Goal: Information Seeking & Learning: Find specific page/section

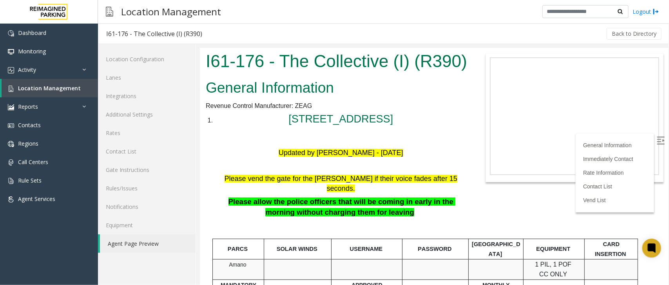
scroll to position [194, 0]
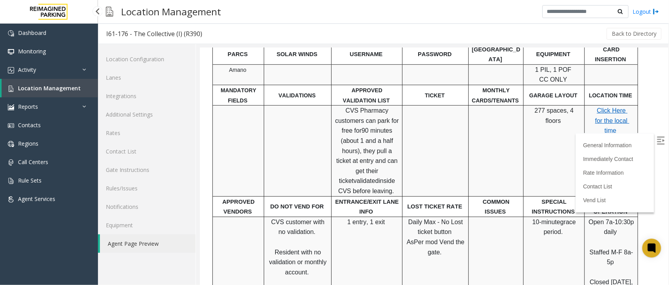
click at [80, 89] on link "Location Management" at bounding box center [50, 88] width 96 height 18
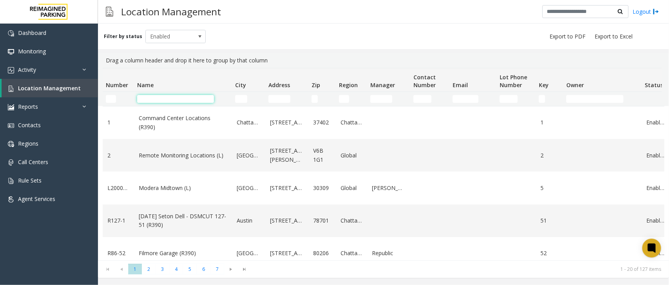
click at [177, 95] on input "Name Filter" at bounding box center [175, 99] width 77 height 8
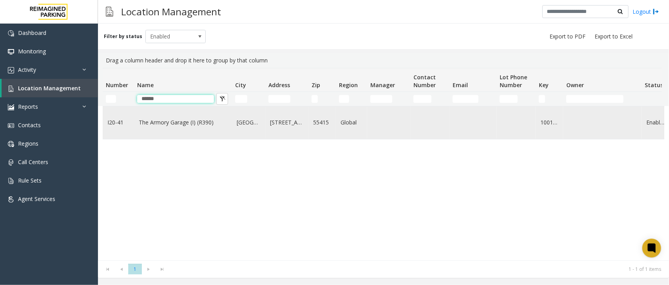
type input "******"
click at [201, 126] on link "The Armory Garage (I) (R390)" at bounding box center [183, 122] width 89 height 9
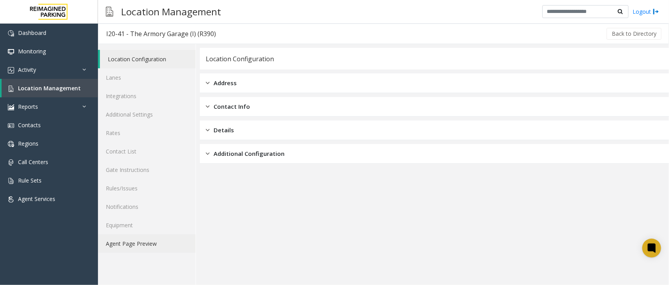
click at [141, 247] on link "Agent Page Preview" at bounding box center [147, 243] width 98 height 18
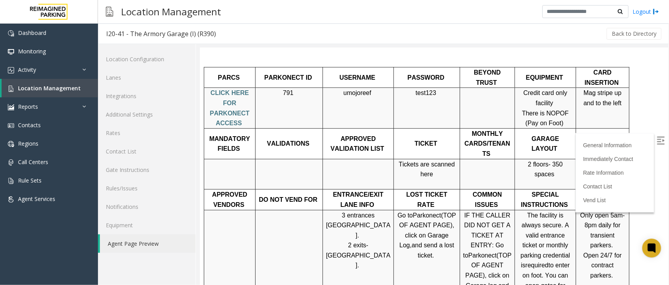
scroll to position [343, 0]
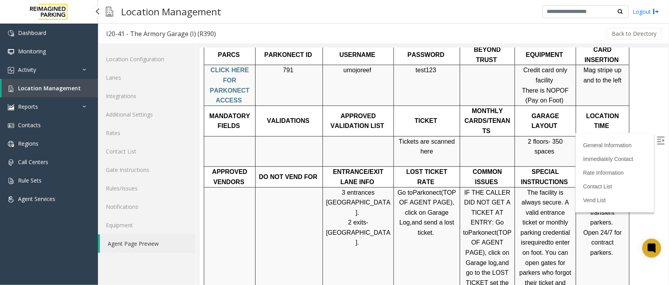
click at [87, 88] on link "Location Management" at bounding box center [50, 88] width 96 height 18
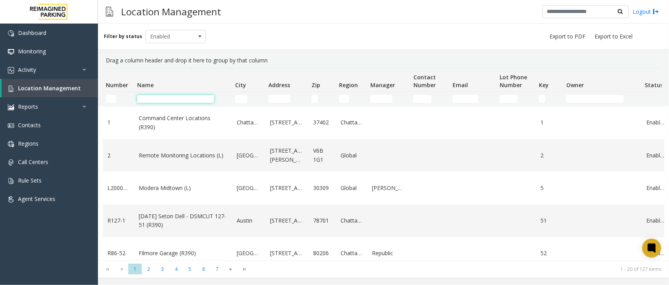
click at [179, 97] on input "Name Filter" at bounding box center [175, 99] width 77 height 8
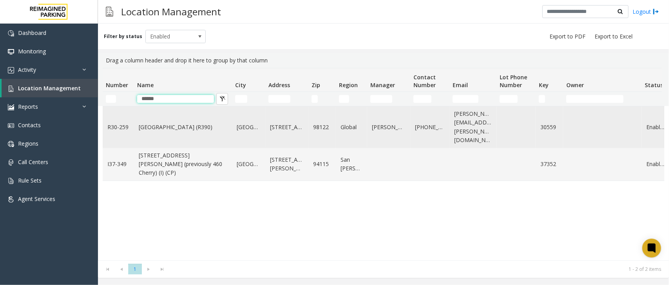
type input "******"
click at [165, 123] on link "Cherry Hill (R390)" at bounding box center [183, 127] width 89 height 9
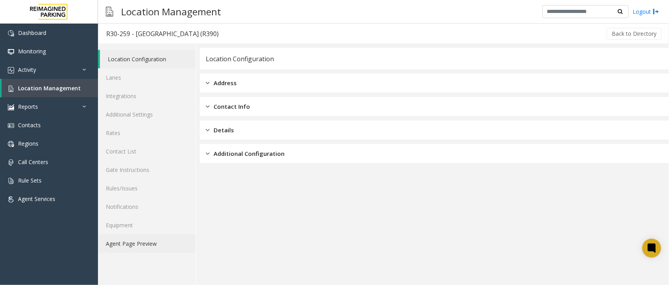
click at [153, 238] on link "Agent Page Preview" at bounding box center [147, 243] width 98 height 18
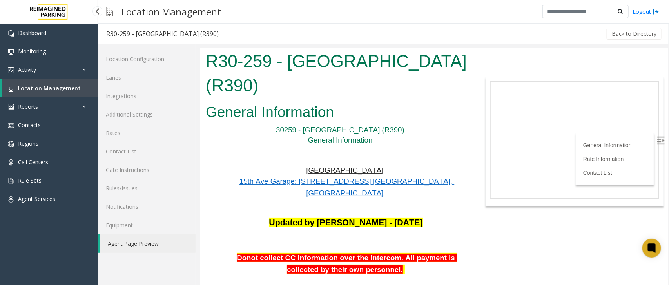
click at [85, 87] on link "Location Management" at bounding box center [50, 88] width 96 height 18
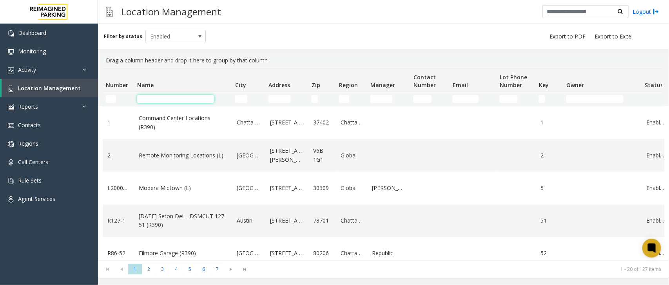
click at [178, 99] on input "Name Filter" at bounding box center [175, 99] width 77 height 8
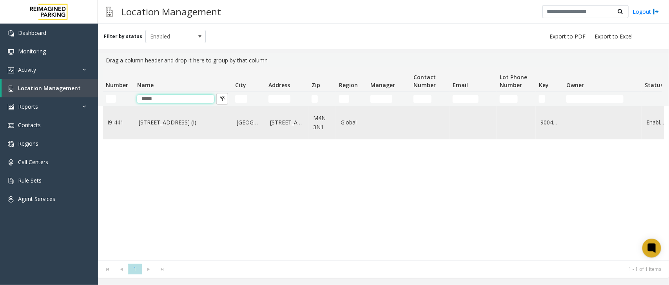
type input "*****"
click at [156, 126] on link "3080 Yonge Street (I)" at bounding box center [183, 122] width 89 height 9
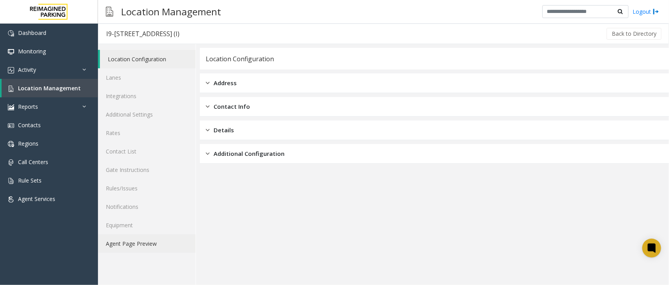
click at [151, 238] on link "Agent Page Preview" at bounding box center [147, 243] width 98 height 18
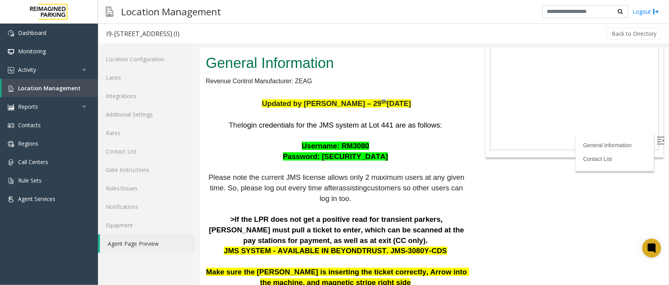
scroll to position [49, 0]
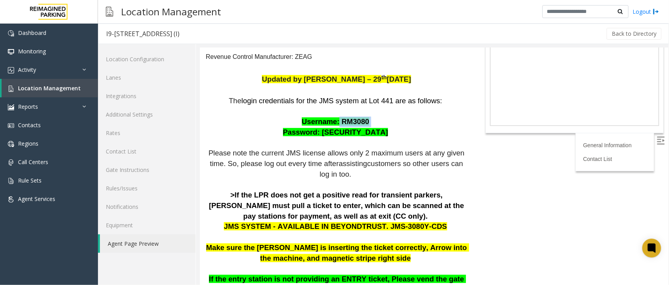
drag, startPoint x: 336, startPoint y: 120, endPoint x: 365, endPoint y: 118, distance: 29.4
click at [365, 118] on p "The login credentials for the JMS system at Lot 441 are as follows: Username: R…" at bounding box center [335, 231] width 261 height 272
click at [66, 87] on span "Location Management" at bounding box center [49, 87] width 63 height 7
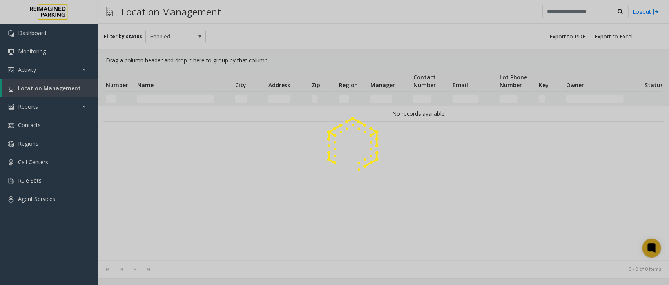
click at [168, 100] on div at bounding box center [334, 142] width 669 height 285
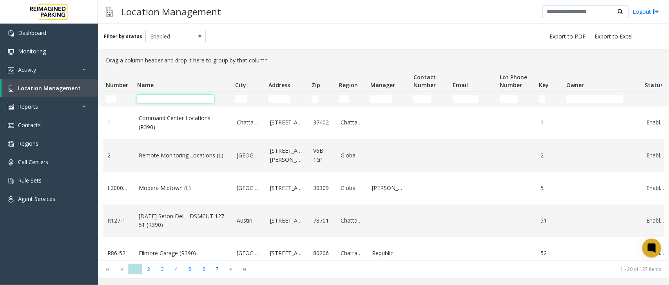
click at [167, 101] on input "Name Filter" at bounding box center [175, 99] width 77 height 8
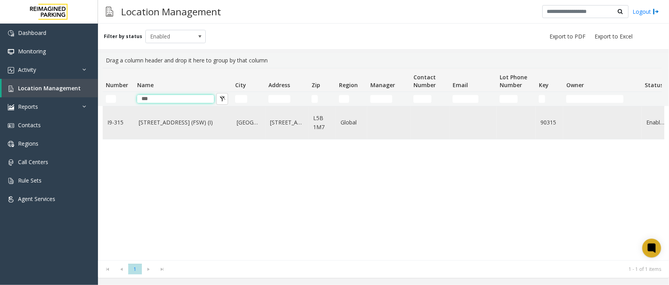
type input "***"
click at [165, 132] on td "315 Front Street West (FSW) (I)" at bounding box center [183, 122] width 98 height 33
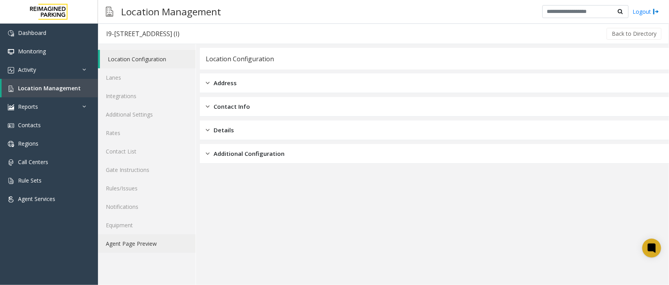
click at [132, 244] on link "Agent Page Preview" at bounding box center [147, 243] width 98 height 18
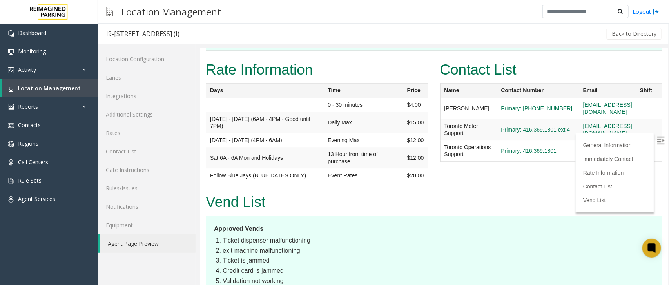
scroll to position [882, 0]
click at [657, 138] on label at bounding box center [661, 141] width 12 height 12
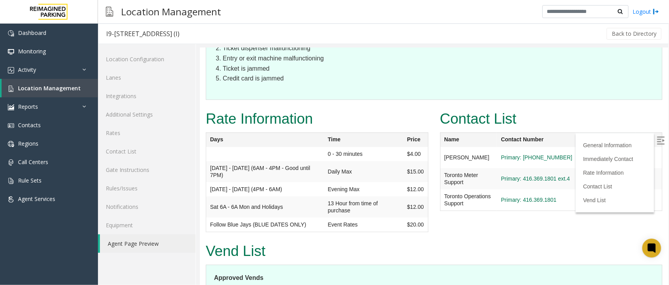
drag, startPoint x: 651, startPoint y: 120, endPoint x: 551, endPoint y: 121, distance: 100.3
click at [551, 167] on tr "Toronto Meter Support Primary: 416.369.1801 ext.4 toronto.metersupport@reefpark…" at bounding box center [551, 177] width 222 height 21
copy tr "toronto.metersupport@reefparking.com"
click at [84, 91] on link "Location Management" at bounding box center [50, 88] width 96 height 18
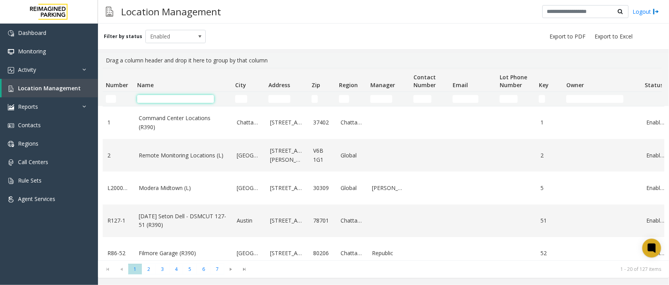
click at [193, 102] on input "Name Filter" at bounding box center [175, 99] width 77 height 8
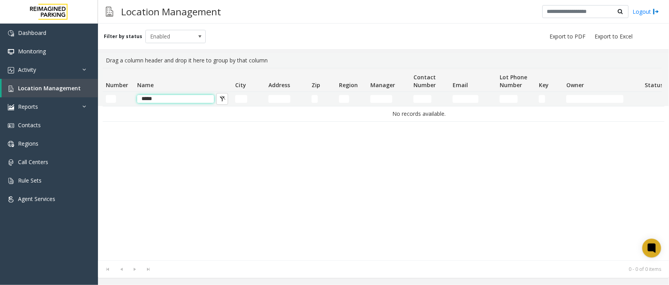
click at [171, 101] on input "*****" at bounding box center [175, 99] width 77 height 8
type input "*"
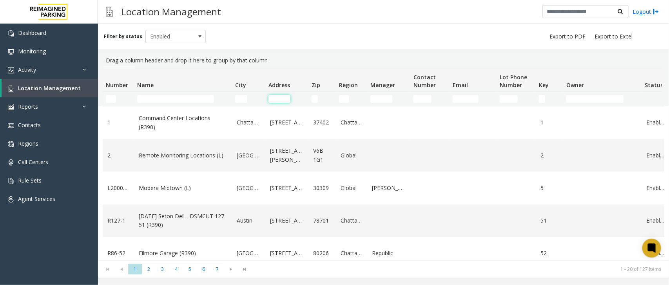
click at [268, 97] on input "Address Filter" at bounding box center [279, 99] width 22 height 8
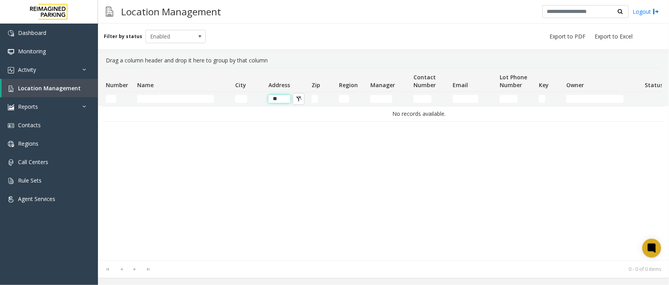
type input "*"
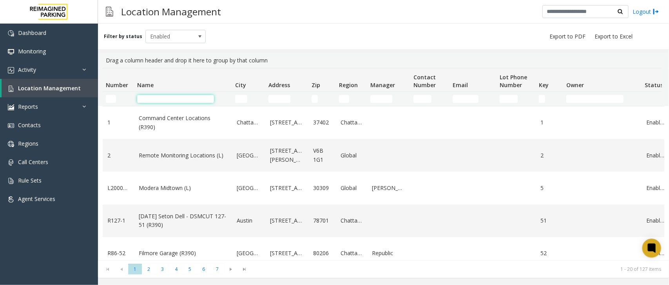
click at [194, 98] on input "Name Filter" at bounding box center [175, 99] width 77 height 8
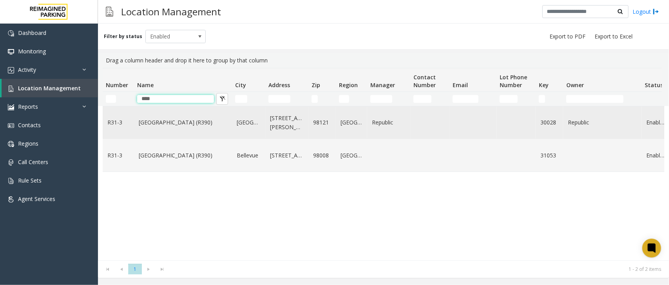
type input "****"
click at [147, 127] on link "[GEOGRAPHIC_DATA] (R390)" at bounding box center [183, 122] width 89 height 9
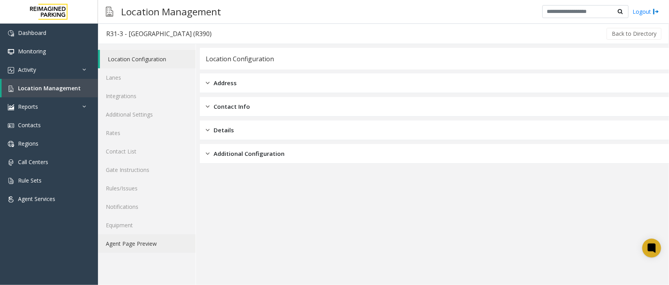
click at [160, 241] on link "Agent Page Preview" at bounding box center [147, 243] width 98 height 18
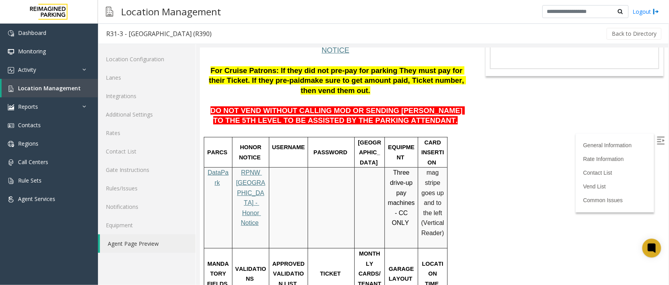
scroll to position [147, 0]
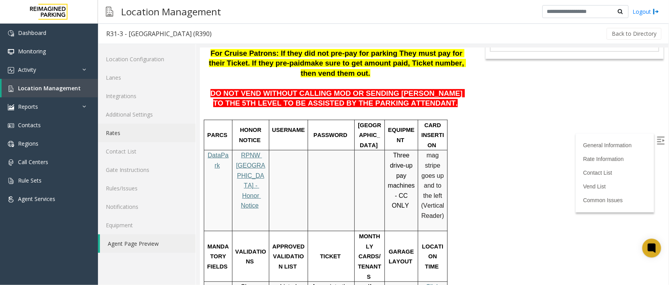
click at [126, 136] on link "Rates" at bounding box center [147, 132] width 98 height 18
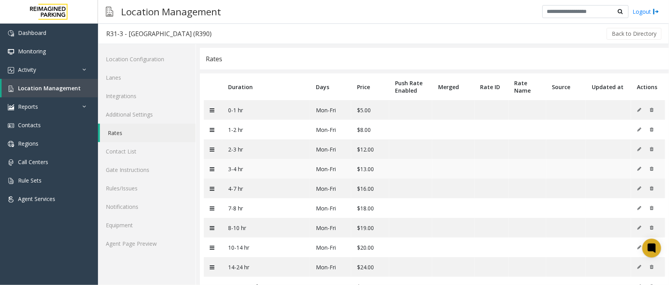
scroll to position [49, 0]
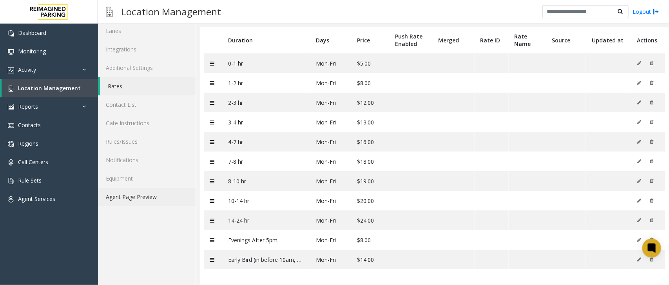
click at [149, 197] on link "Agent Page Preview" at bounding box center [147, 196] width 98 height 18
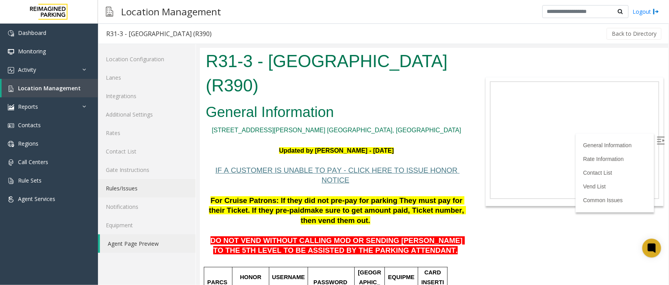
scroll to position [245, 0]
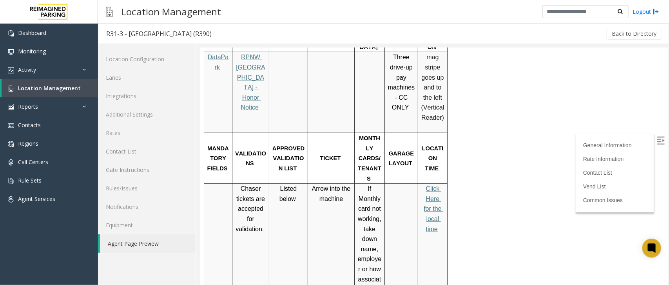
click at [432, 189] on span "Click Here for the local time" at bounding box center [433, 208] width 20 height 47
click at [435, 185] on span "Click Here for the local time" at bounding box center [433, 208] width 20 height 47
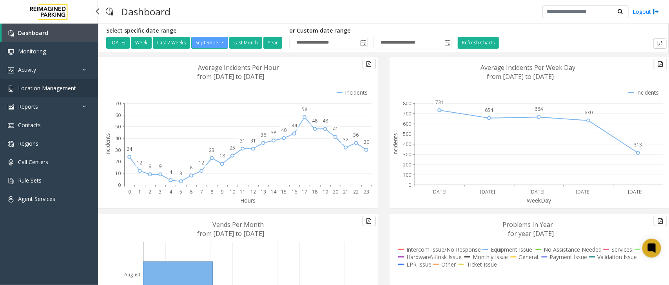
click at [77, 89] on link "Location Management" at bounding box center [49, 88] width 98 height 18
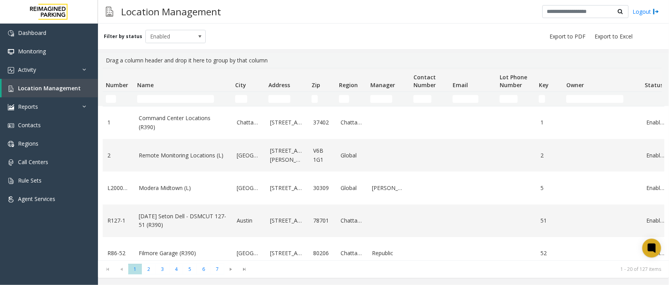
click at [160, 92] on td "Name Filter" at bounding box center [183, 99] width 98 height 14
drag, startPoint x: 158, startPoint y: 103, endPoint x: 157, endPoint y: 97, distance: 6.4
click at [158, 102] on td "Name Filter" at bounding box center [183, 99] width 98 height 14
click at [157, 97] on input "Name Filter" at bounding box center [175, 99] width 77 height 8
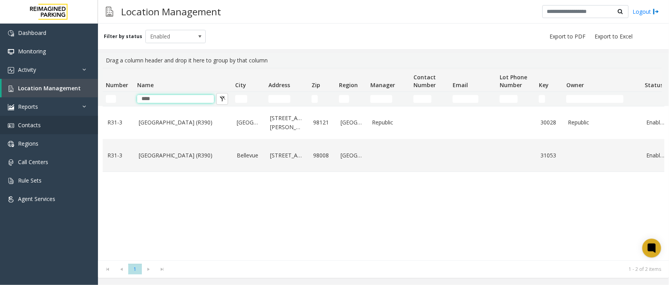
type input "****"
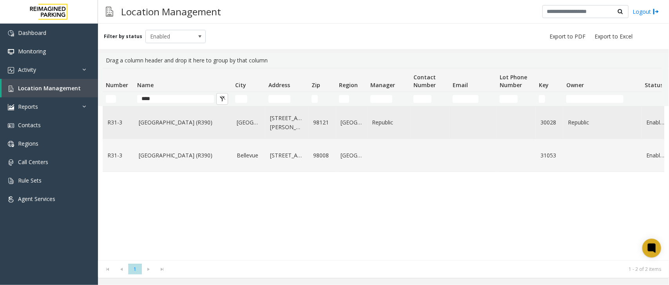
click at [146, 123] on link "[GEOGRAPHIC_DATA] (R390)" at bounding box center [183, 122] width 89 height 9
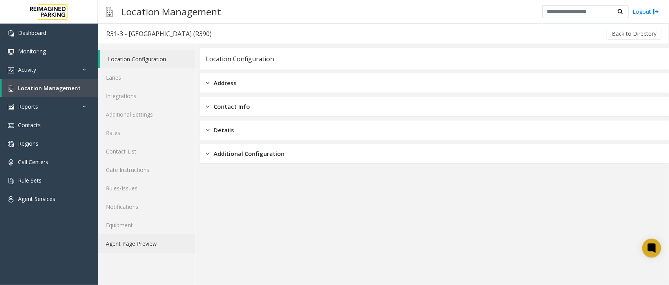
click at [148, 236] on link "Agent Page Preview" at bounding box center [147, 243] width 98 height 18
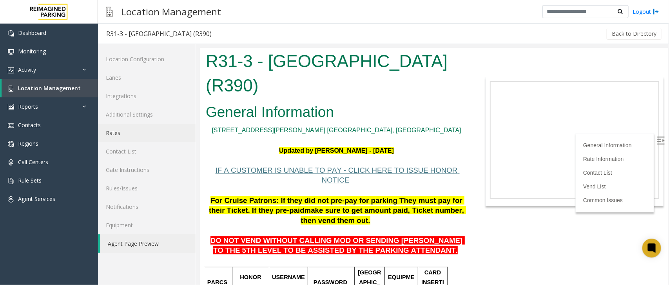
click at [136, 138] on link "Rates" at bounding box center [147, 132] width 98 height 18
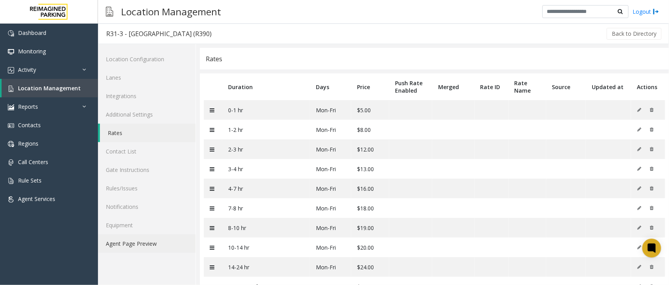
click at [120, 238] on link "Agent Page Preview" at bounding box center [147, 243] width 98 height 18
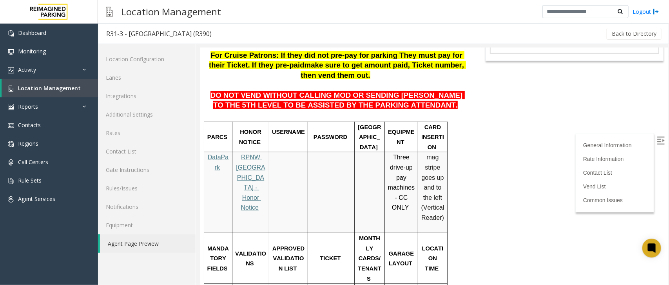
scroll to position [147, 0]
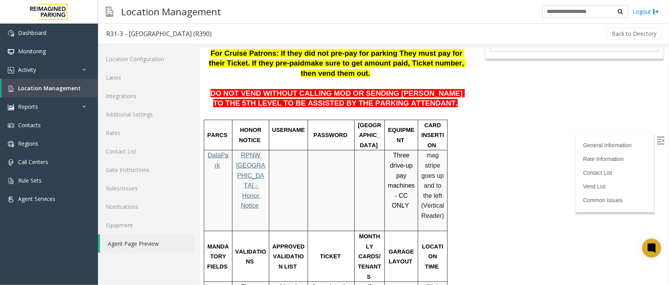
click at [253, 160] on span "RPNW Seattle - Honor Notice" at bounding box center [250, 179] width 29 height 57
click at [93, 81] on link "Location Management" at bounding box center [50, 88] width 96 height 18
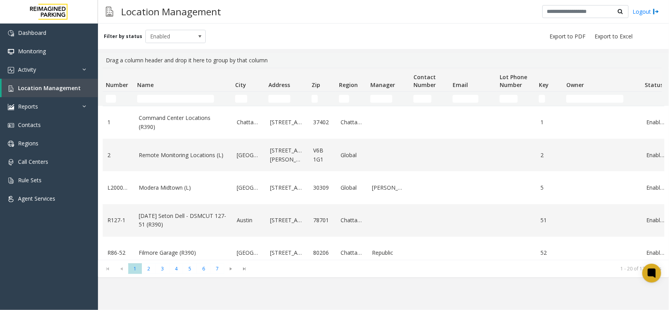
click at [176, 103] on td "Name Filter" at bounding box center [183, 99] width 98 height 14
click at [176, 99] on input "Name Filter" at bounding box center [175, 99] width 77 height 8
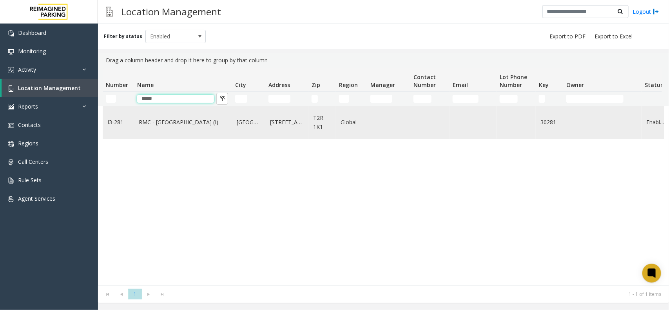
type input "*****"
click at [179, 125] on link "RMC - Mount Royal Village (I)" at bounding box center [183, 122] width 89 height 9
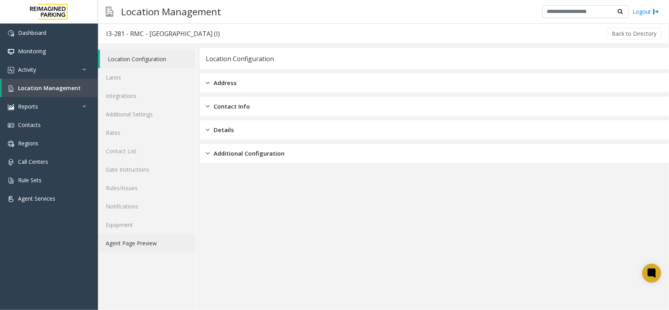
click at [161, 239] on link "Agent Page Preview" at bounding box center [147, 243] width 98 height 18
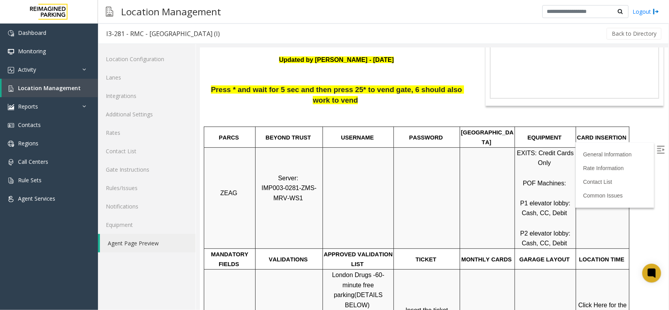
scroll to position [98, 0]
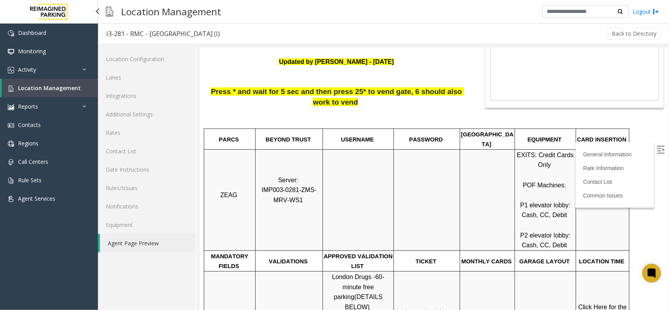
click at [85, 89] on link "Location Management" at bounding box center [50, 88] width 96 height 18
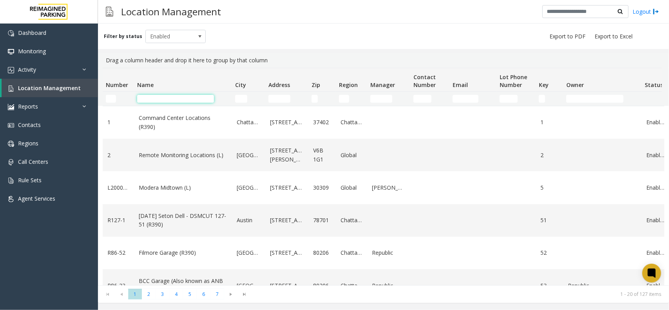
click at [152, 101] on input "Name Filter" at bounding box center [175, 99] width 77 height 8
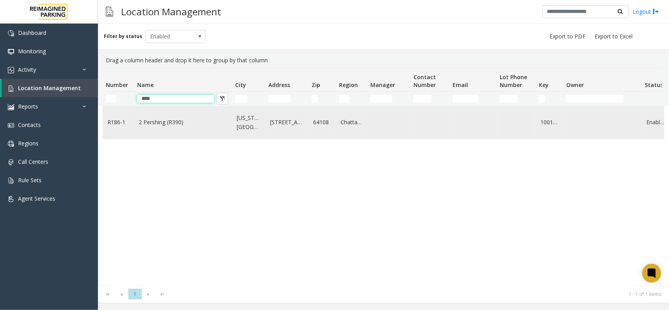
type input "****"
click at [167, 114] on td "2 Pershing (R390)" at bounding box center [183, 122] width 98 height 33
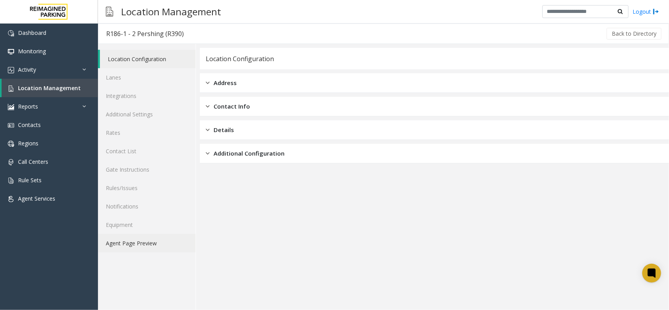
click at [158, 239] on link "Agent Page Preview" at bounding box center [147, 243] width 98 height 18
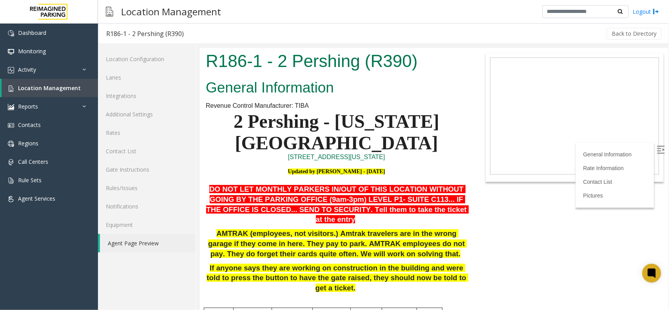
scroll to position [98, 0]
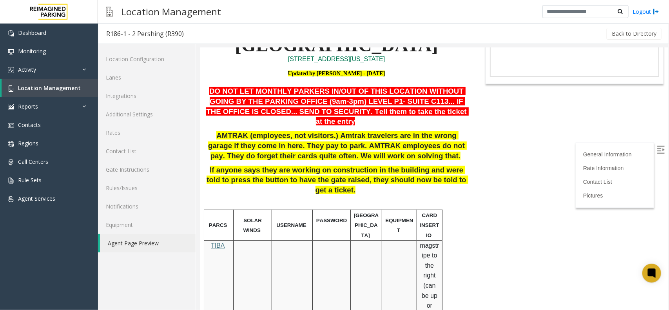
click at [441, 94] on p "DO NOT LET MONTHLY PARKERS IN/OUT OF THIS LOCATION WITHOUT GOING BY THE PARKING…" at bounding box center [335, 106] width 261 height 40
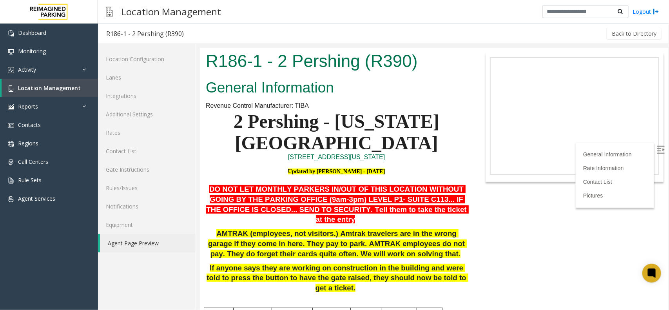
scroll to position [98, 0]
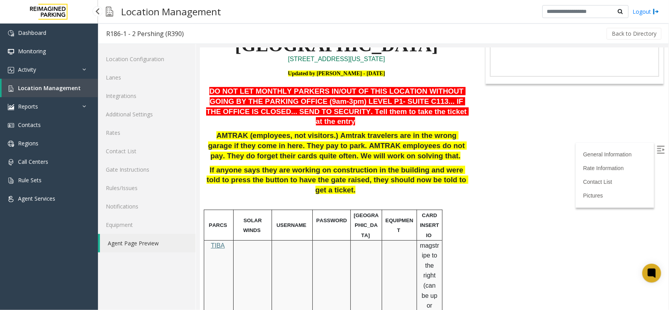
click at [85, 86] on link "Location Management" at bounding box center [50, 88] width 96 height 18
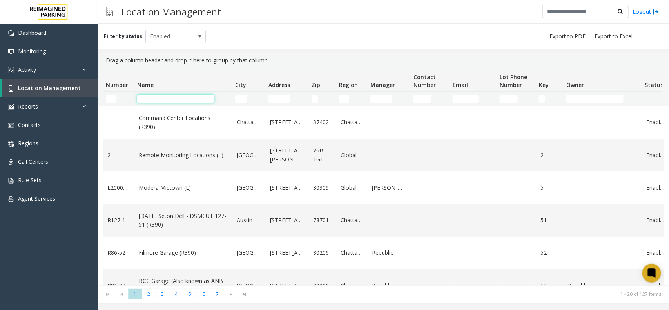
click at [185, 98] on input "Name Filter" at bounding box center [175, 99] width 77 height 8
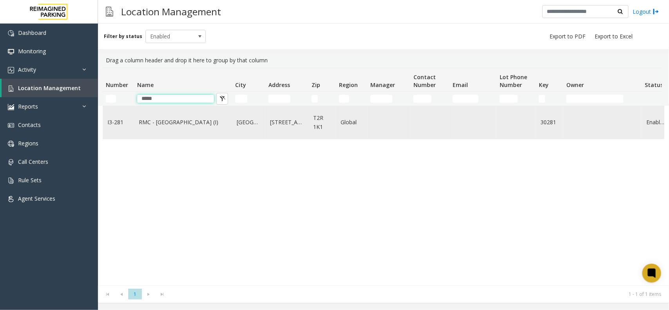
type input "*****"
click at [184, 125] on link "RMC - [GEOGRAPHIC_DATA] (I)" at bounding box center [183, 122] width 89 height 9
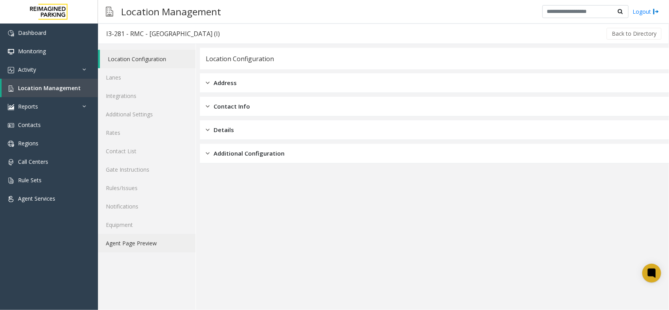
click at [156, 241] on link "Agent Page Preview" at bounding box center [147, 243] width 98 height 18
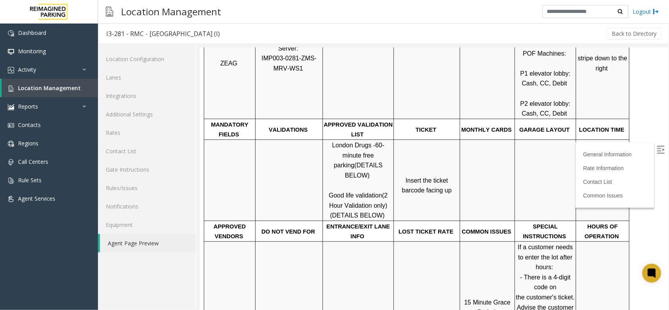
scroll to position [245, 0]
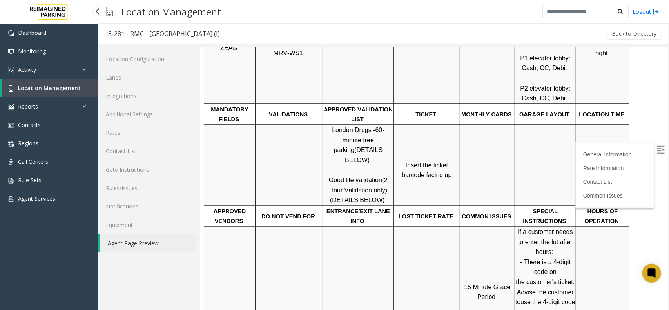
click at [85, 93] on link "Location Management" at bounding box center [50, 88] width 96 height 18
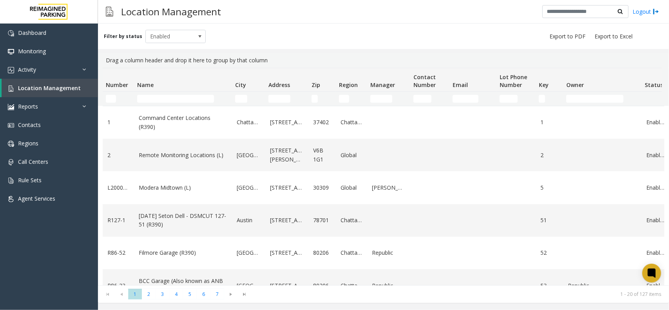
click at [169, 103] on td "Name Filter" at bounding box center [183, 99] width 98 height 14
click at [173, 100] on input "Name Filter" at bounding box center [175, 99] width 77 height 8
click at [280, 95] on input "Address Filter" at bounding box center [279, 99] width 22 height 8
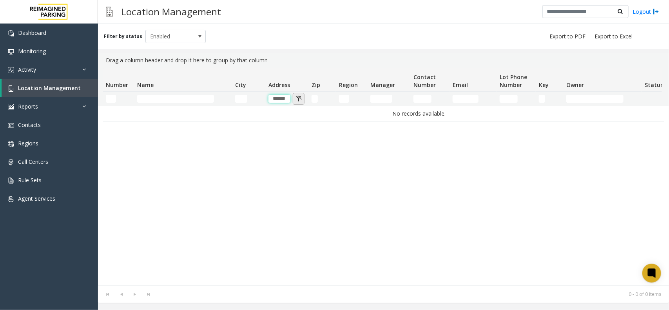
type input "******"
click at [299, 95] on button "Address Filter" at bounding box center [299, 99] width 12 height 12
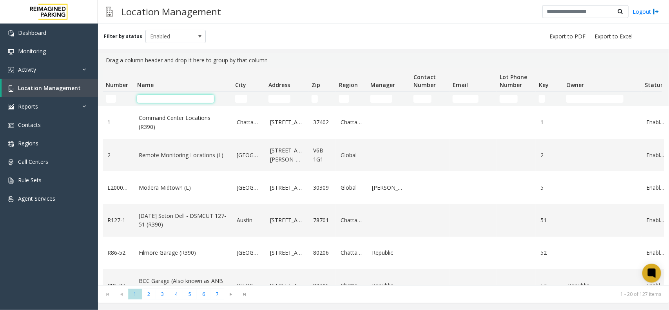
click at [205, 97] on input "Name Filter" at bounding box center [175, 99] width 77 height 8
click at [198, 36] on span at bounding box center [200, 36] width 6 height 6
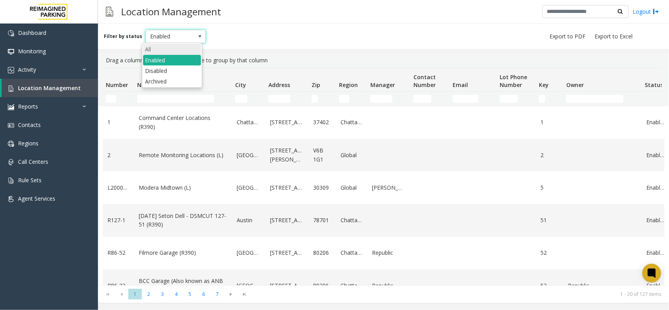
click at [154, 49] on li "All" at bounding box center [172, 49] width 58 height 11
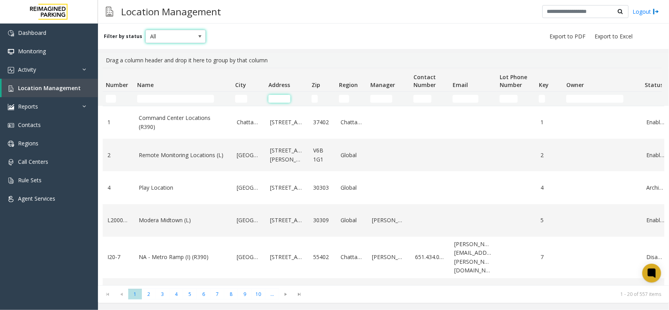
click at [275, 100] on input "Address Filter" at bounding box center [279, 99] width 22 height 8
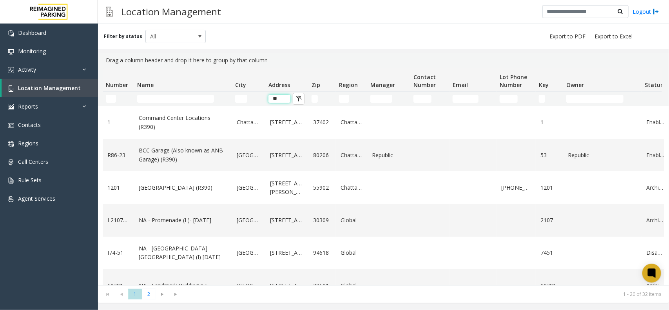
type input "*"
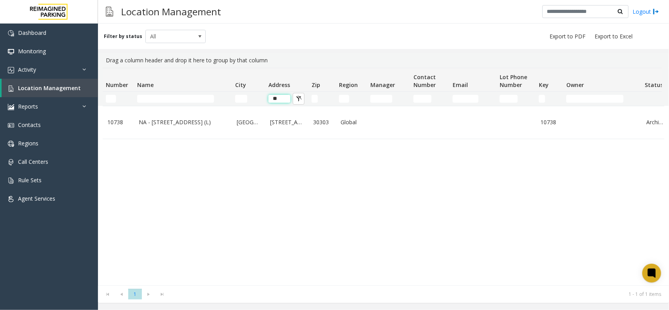
type input "*"
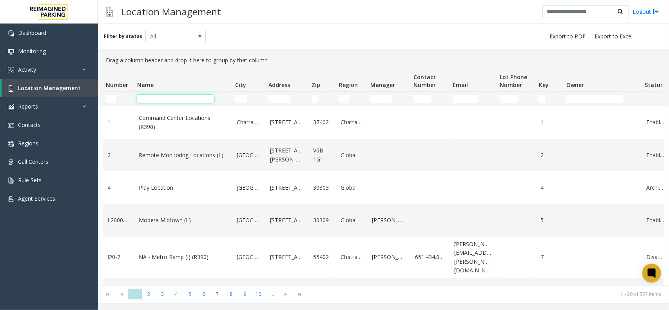
click at [188, 99] on input "Name Filter" at bounding box center [175, 99] width 77 height 8
click at [273, 98] on input "Address Filter" at bounding box center [279, 99] width 22 height 8
click at [185, 96] on input "Name Filter" at bounding box center [175, 99] width 77 height 8
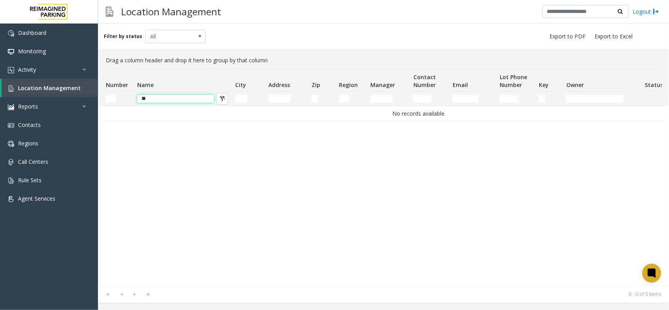
type input "*"
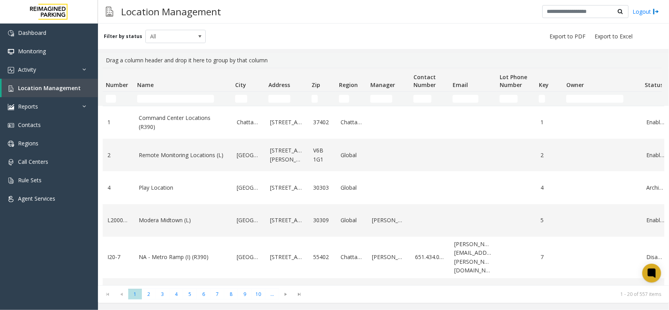
click at [250, 101] on kendo-grid-filter-cell-operators "City Filter" at bounding box center [255, 98] width 13 height 13
click at [244, 101] on input "City Filter" at bounding box center [241, 99] width 12 height 8
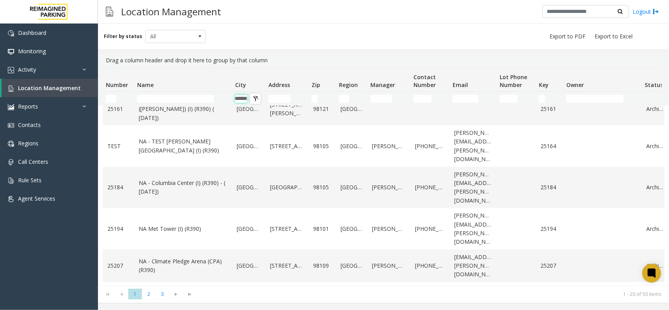
scroll to position [508, 0]
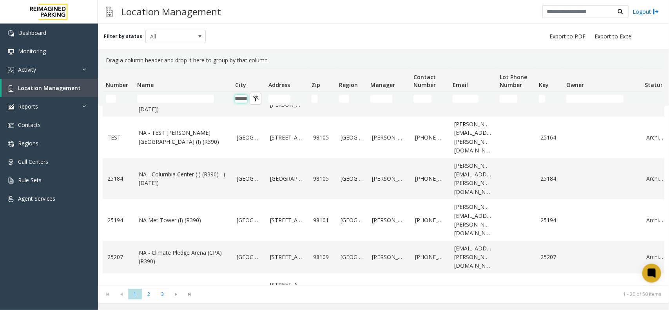
type input "******"
